Goal: Information Seeking & Learning: Learn about a topic

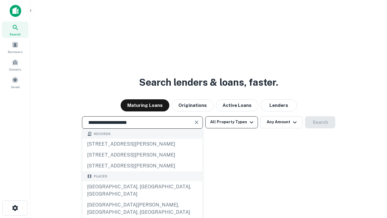
click at [142, 199] on div "Santa Monica, CA, USA" at bounding box center [142, 190] width 120 height 18
click at [231, 122] on button "All Property Types" at bounding box center [231, 122] width 53 height 12
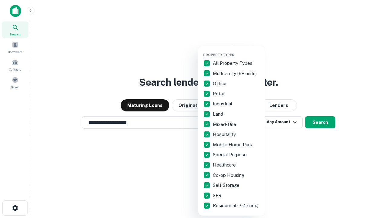
type input "**********"
click at [236, 51] on button "button" at bounding box center [236, 51] width 66 height 0
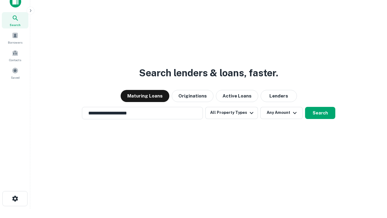
scroll to position [4, 73]
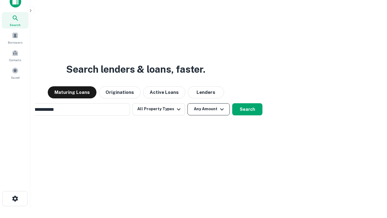
click at [187, 103] on button "Any Amount" at bounding box center [208, 109] width 42 height 12
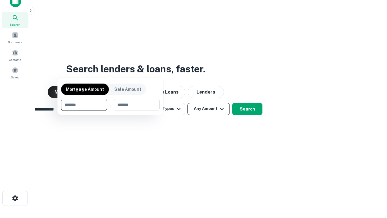
scroll to position [44, 171]
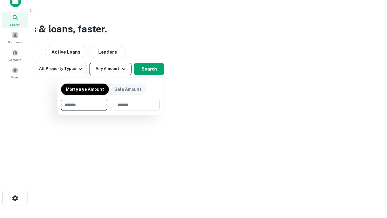
type input "*******"
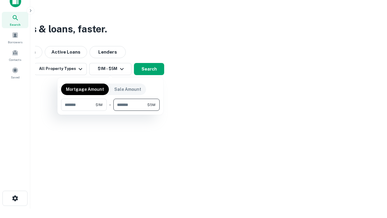
type input "*******"
click at [110, 111] on button "button" at bounding box center [110, 111] width 99 height 0
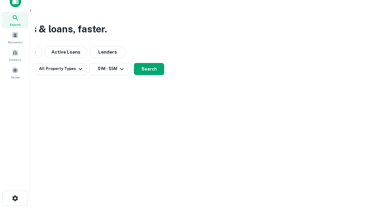
scroll to position [4, 111]
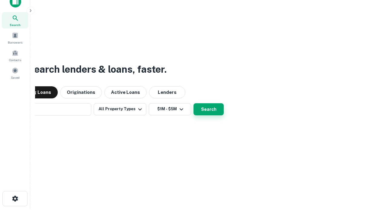
click at [193, 103] on button "Search" at bounding box center [208, 109] width 30 height 12
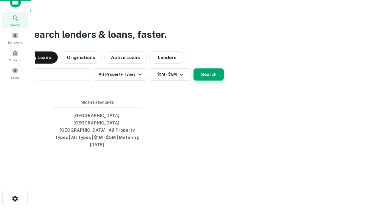
scroll to position [16, 171]
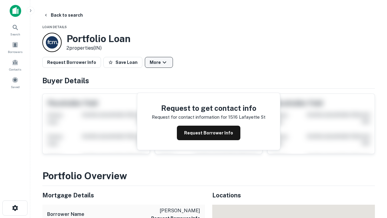
click at [159, 62] on button "More" at bounding box center [159, 62] width 28 height 11
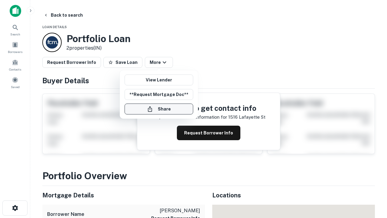
click at [159, 109] on button "Share" at bounding box center [158, 108] width 69 height 11
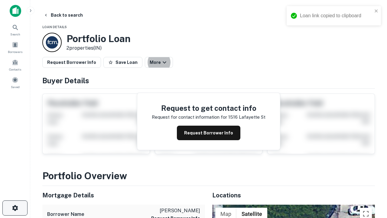
click at [15, 208] on icon "button" at bounding box center [14, 207] width 7 height 7
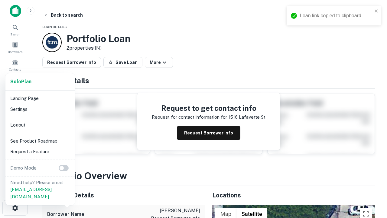
click at [40, 124] on li "Logout" at bounding box center [40, 124] width 65 height 11
